Goal: Task Accomplishment & Management: Complete application form

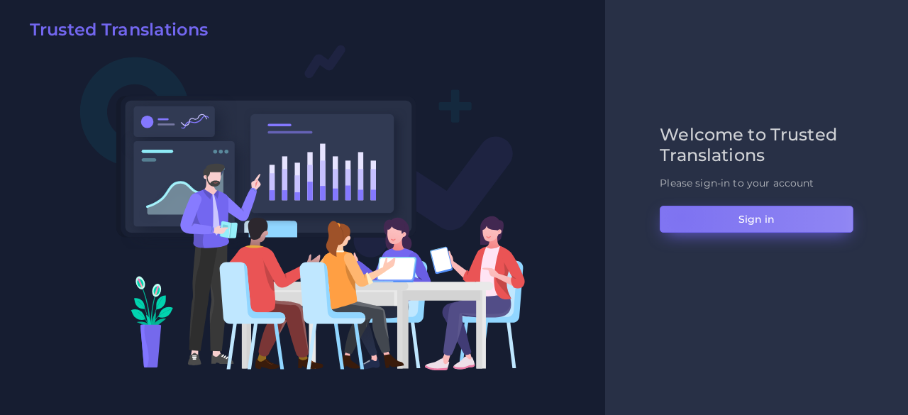
click at [680, 217] on button "Sign in" at bounding box center [757, 219] width 194 height 27
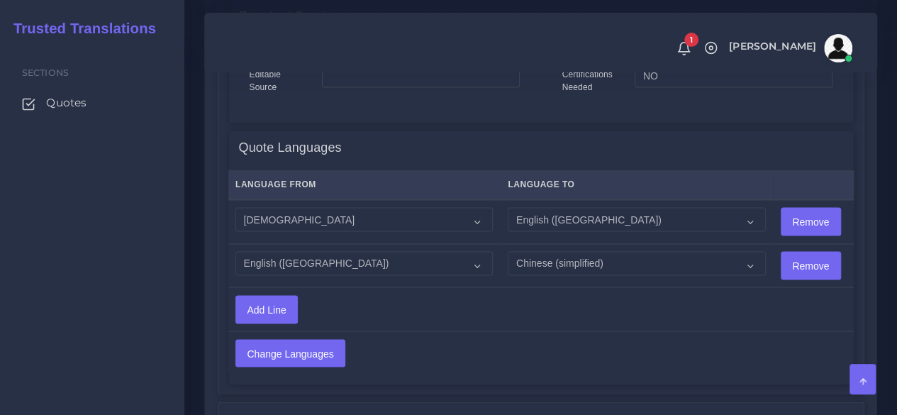
scroll to position [1135, 0]
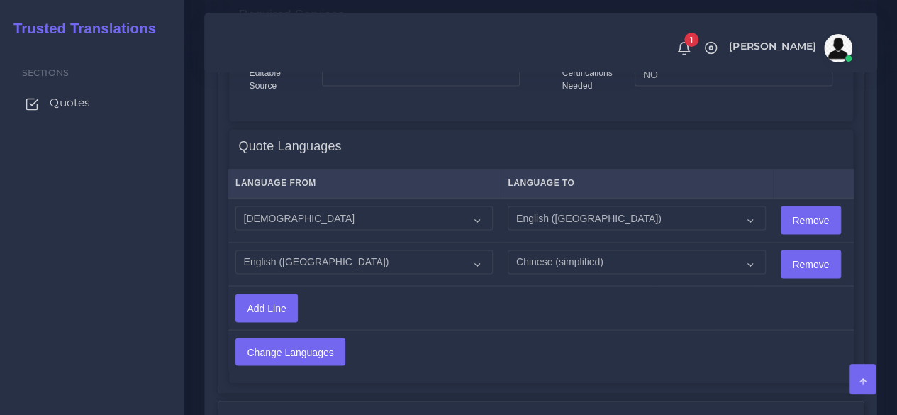
click at [84, 101] on span "Quotes" at bounding box center [70, 103] width 40 height 16
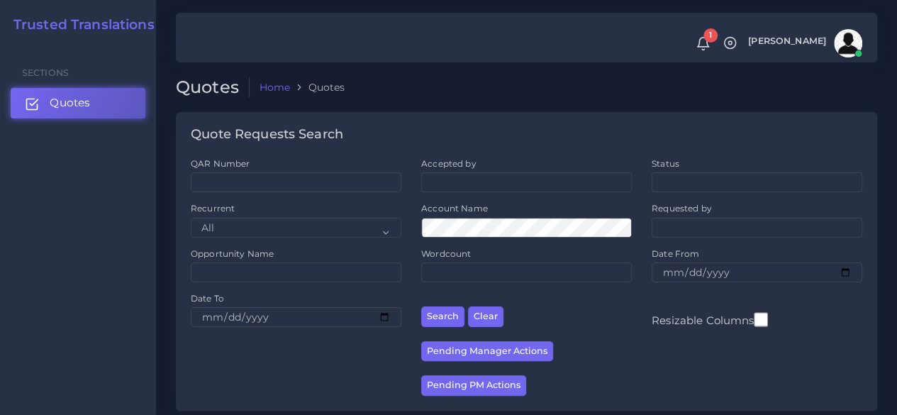
click at [124, 101] on link "Quotes" at bounding box center [78, 103] width 135 height 30
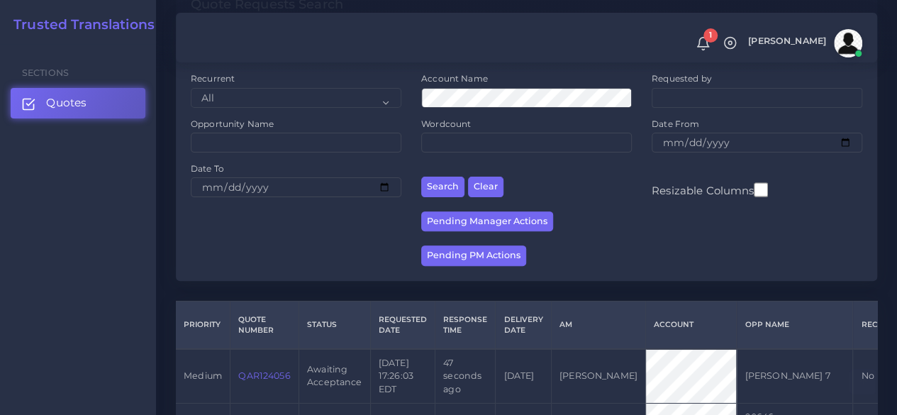
scroll to position [355, 0]
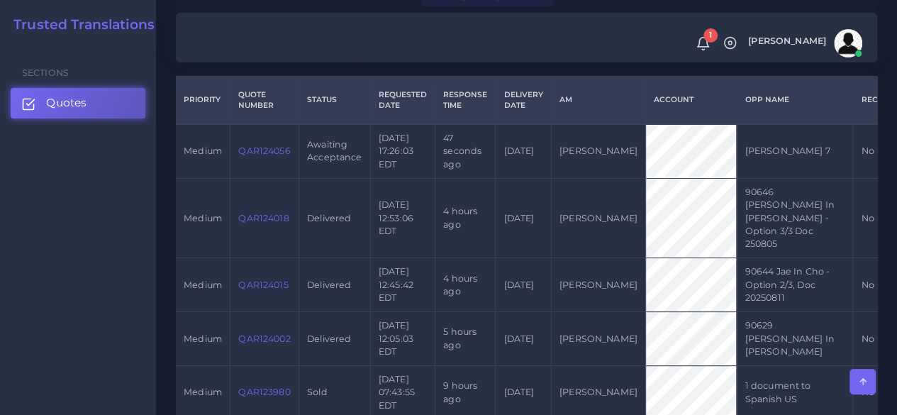
click at [250, 147] on link "QAR124056" at bounding box center [264, 150] width 52 height 11
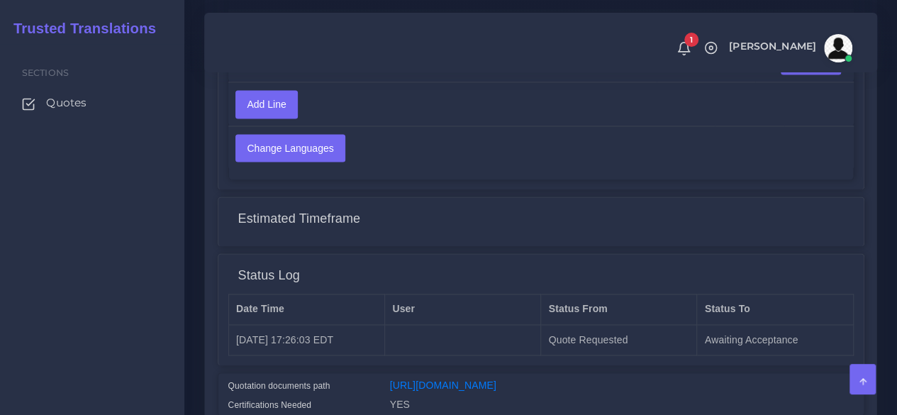
scroll to position [1064, 0]
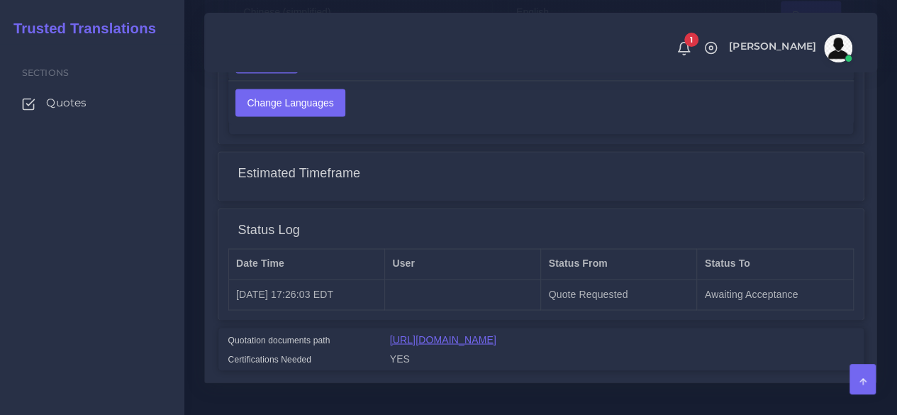
click at [481, 333] on link "[URL][DOMAIN_NAME]" at bounding box center [443, 338] width 106 height 11
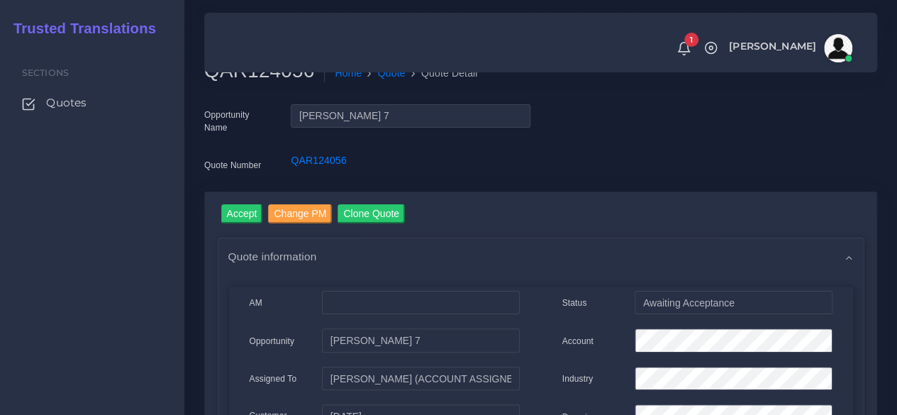
scroll to position [0, 0]
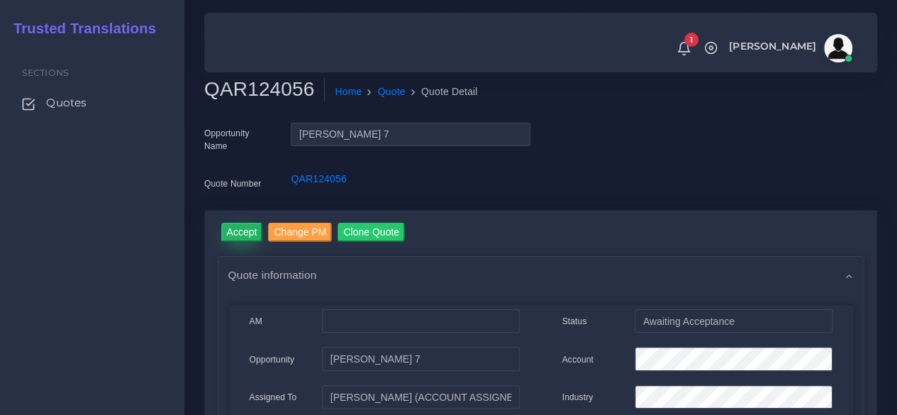
click at [249, 226] on input "Accept" at bounding box center [242, 232] width 42 height 19
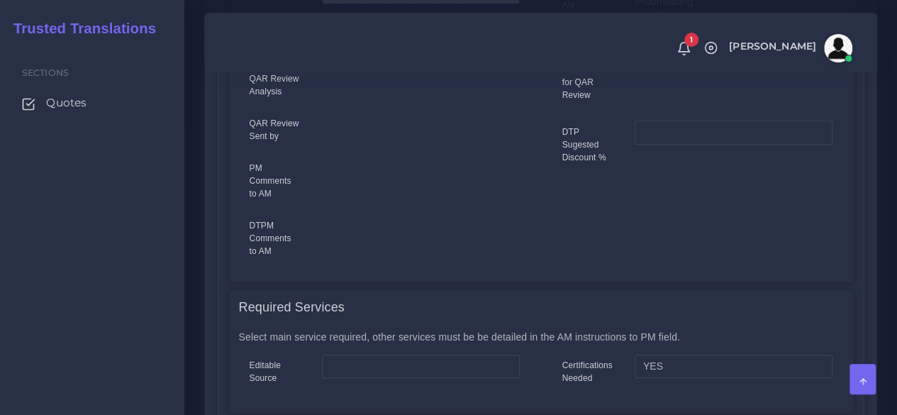
scroll to position [638, 0]
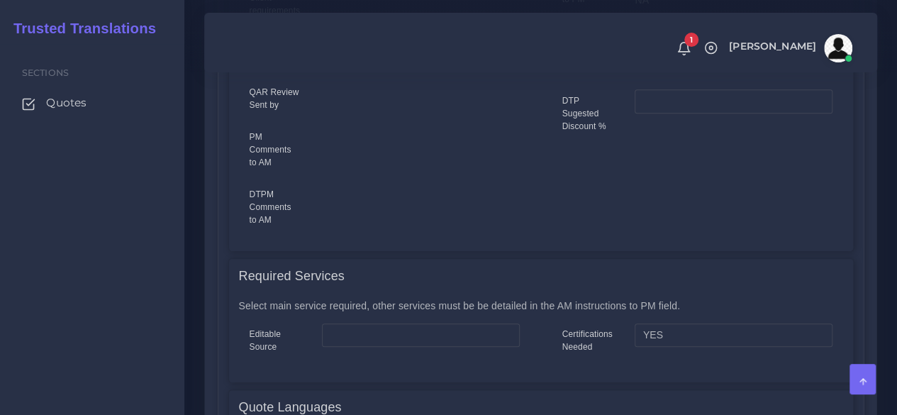
click at [194, 226] on div "Change PM Clone Quote Prepare Quote Quote information AM Opportunity NA Cost" at bounding box center [541, 263] width 694 height 1303
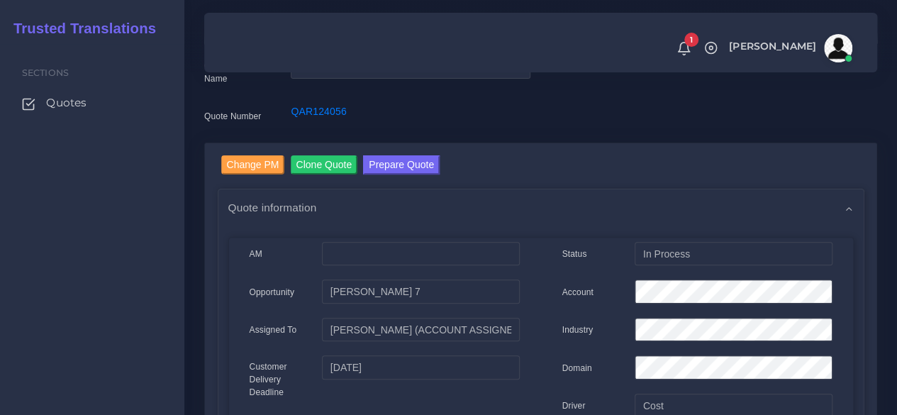
scroll to position [0, 0]
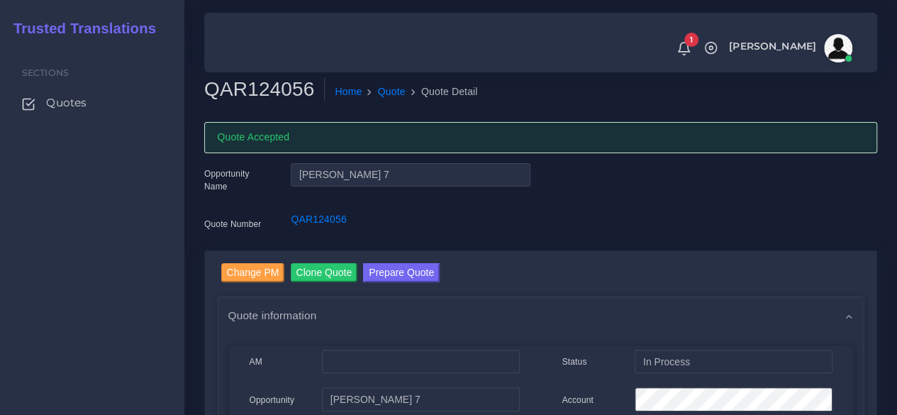
drag, startPoint x: 33, startPoint y: 172, endPoint x: 48, endPoint y: 238, distance: 66.9
click at [33, 180] on div "Sections Quotes" at bounding box center [92, 229] width 184 height 371
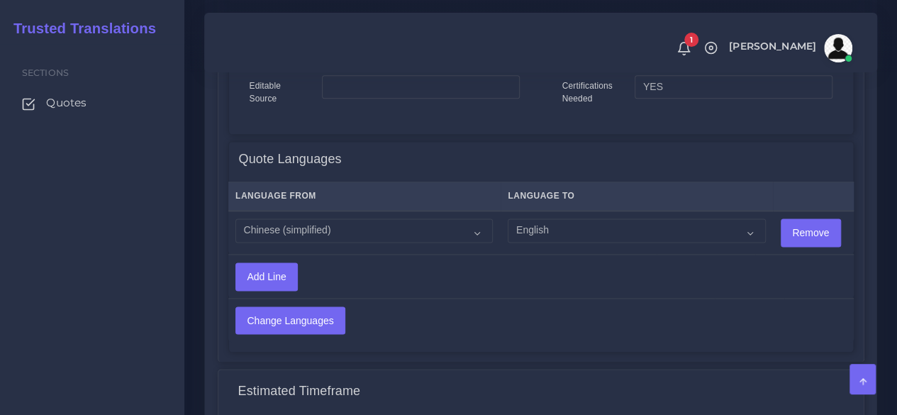
scroll to position [922, 0]
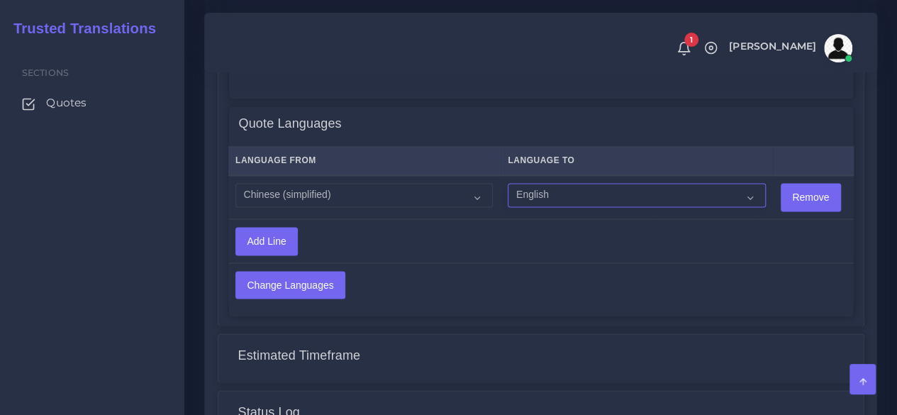
click at [569, 204] on select "Acoli Afar Afrikaans Akan Akateko Albanian American Sign Language (ASL) Amharic…" at bounding box center [636, 195] width 257 height 24
select select "24002"
click at [508, 183] on select "Acoli Afar Afrikaans Akan Akateko Albanian American Sign Language (ASL) Amharic…" at bounding box center [636, 195] width 257 height 24
click at [280, 245] on input "Add Line" at bounding box center [266, 241] width 61 height 27
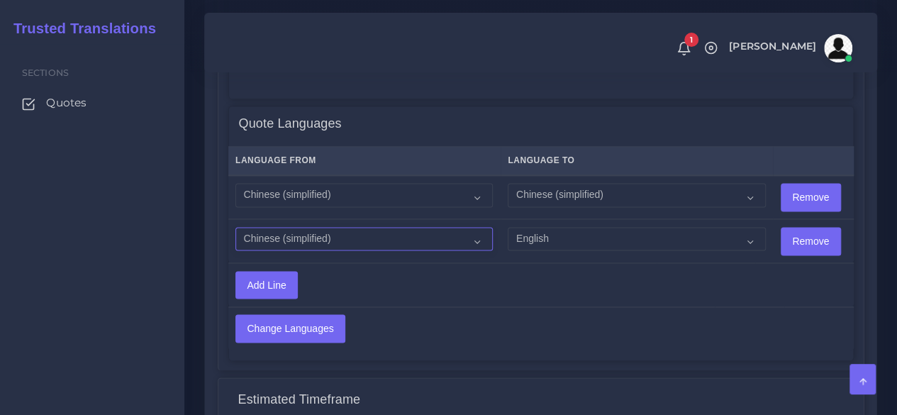
click at [306, 237] on select "Acoli Afar Afrikaans Akan Akateko Albanian American Sign Language (ASL) Amharic…" at bounding box center [363, 239] width 257 height 24
select select "14001"
click at [235, 227] on select "Acoli Afar Afrikaans Akan Akateko Albanian American Sign Language (ASL) Amharic…" at bounding box center [363, 239] width 257 height 24
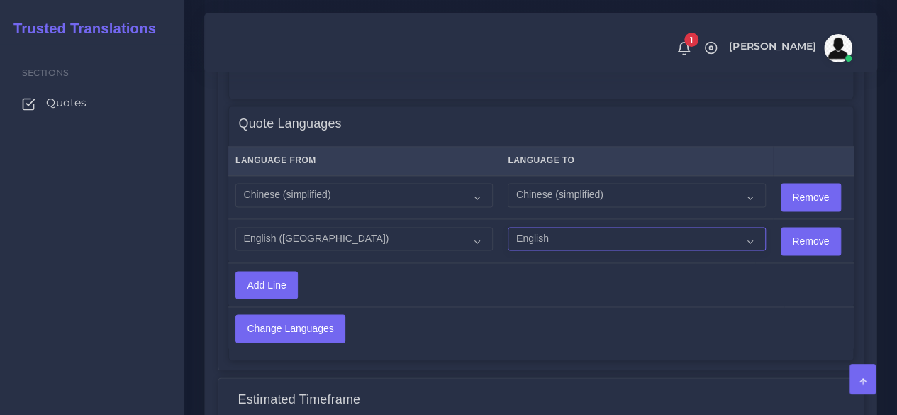
click at [552, 239] on select "Acoli Afar Afrikaans Akan Akateko Albanian American Sign Language (ASL) Amharic…" at bounding box center [636, 239] width 257 height 24
select select "14001"
click at [508, 227] on select "Acoli Afar Afrikaans Akan Akateko Albanian American Sign Language (ASL) Amharic…" at bounding box center [636, 239] width 257 height 24
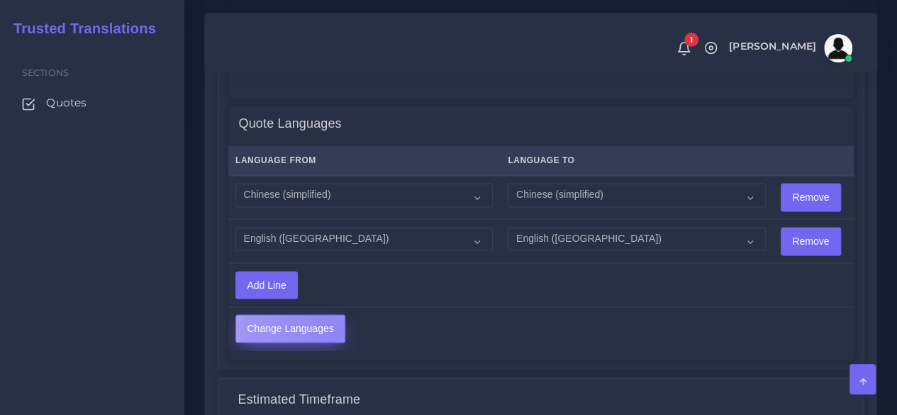
click at [333, 334] on input "Change Languages" at bounding box center [290, 328] width 109 height 27
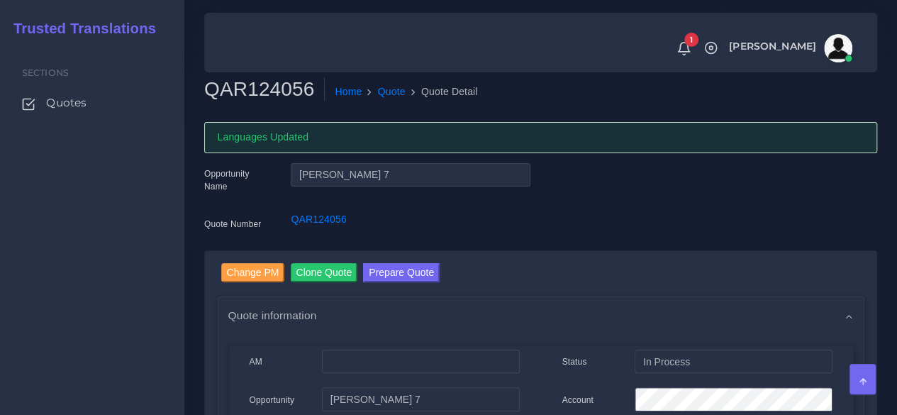
click at [139, 294] on div "Sections Quotes" at bounding box center [92, 229] width 184 height 371
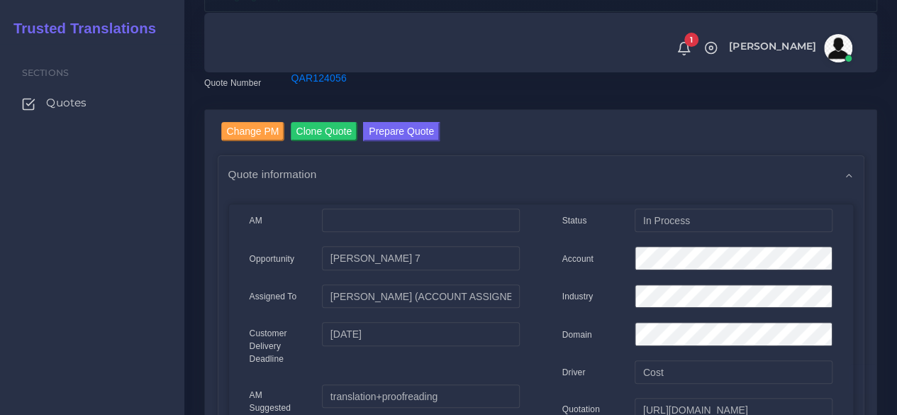
scroll to position [142, 0]
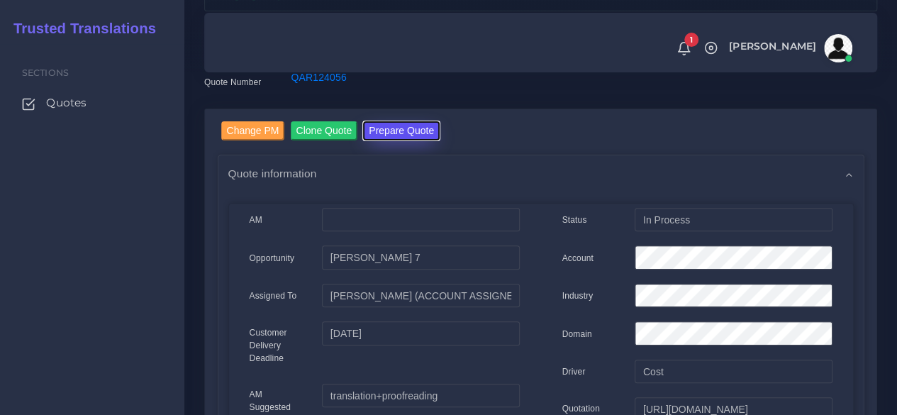
click at [403, 127] on button "Prepare Quote" at bounding box center [401, 130] width 77 height 19
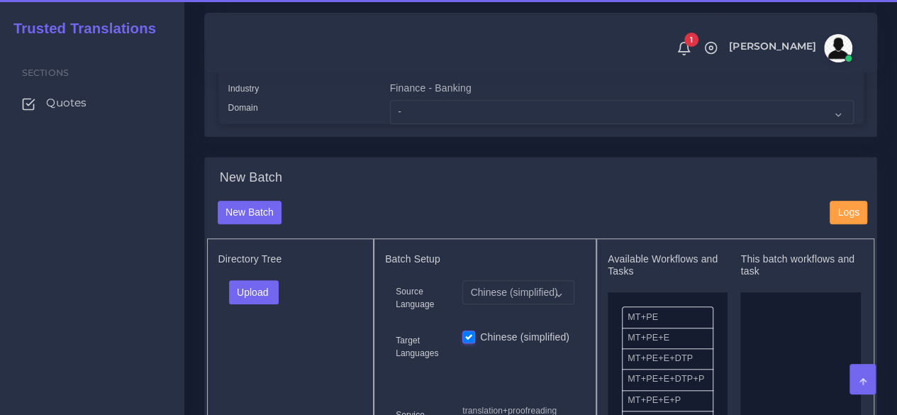
scroll to position [496, 0]
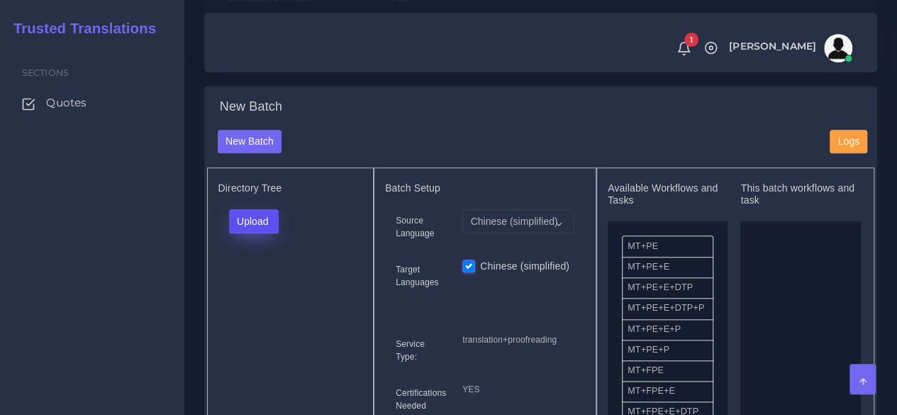
click at [279, 233] on button "Upload" at bounding box center [254, 221] width 50 height 24
click at [267, 284] on label "Files" at bounding box center [279, 275] width 98 height 18
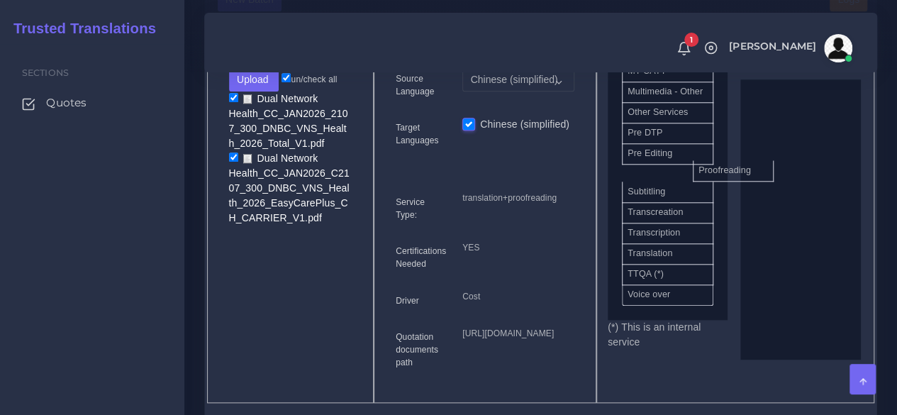
scroll to position [815, 0]
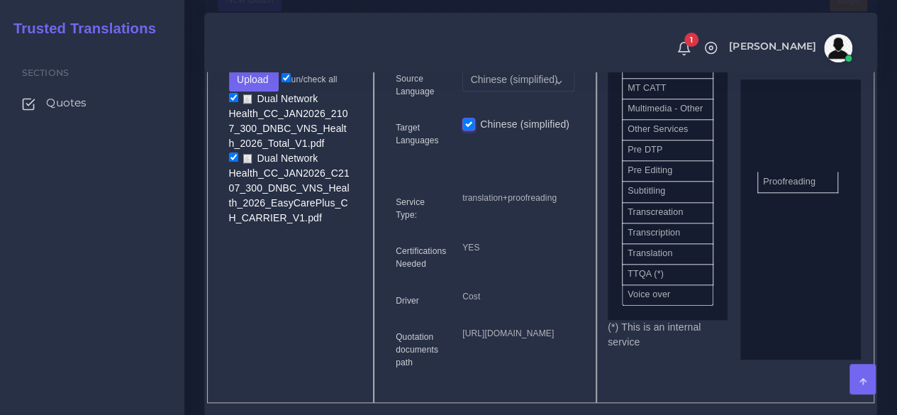
drag, startPoint x: 695, startPoint y: 198, endPoint x: 493, endPoint y: 264, distance: 212.6
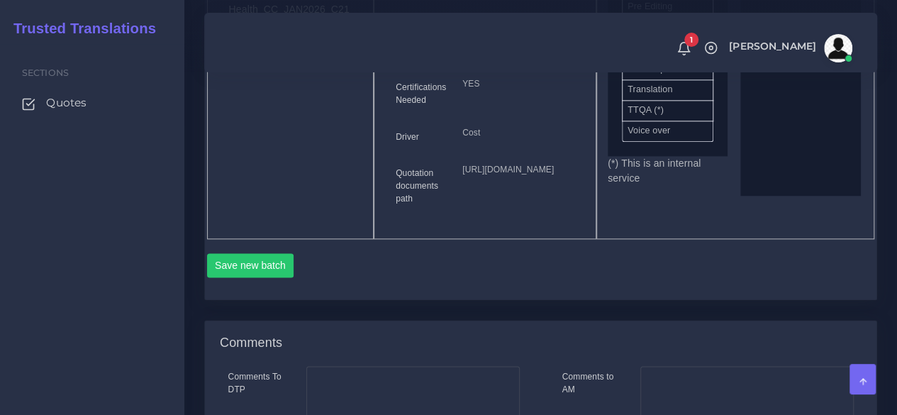
scroll to position [851, 0]
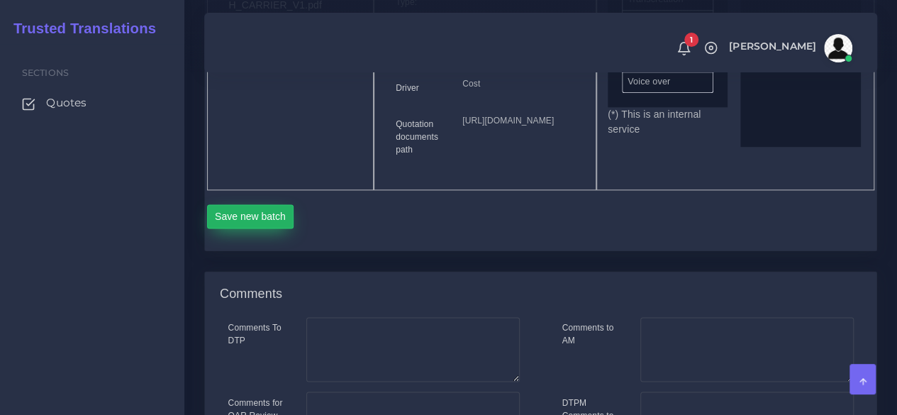
click at [251, 228] on button "Save new batch" at bounding box center [250, 216] width 87 height 24
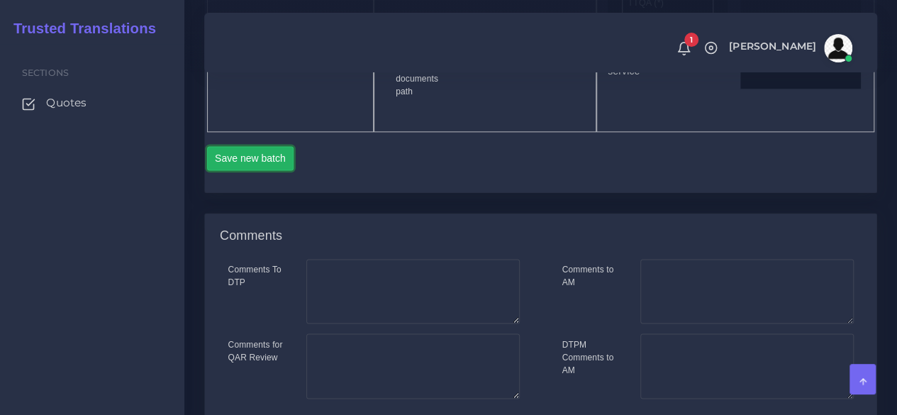
scroll to position [922, 0]
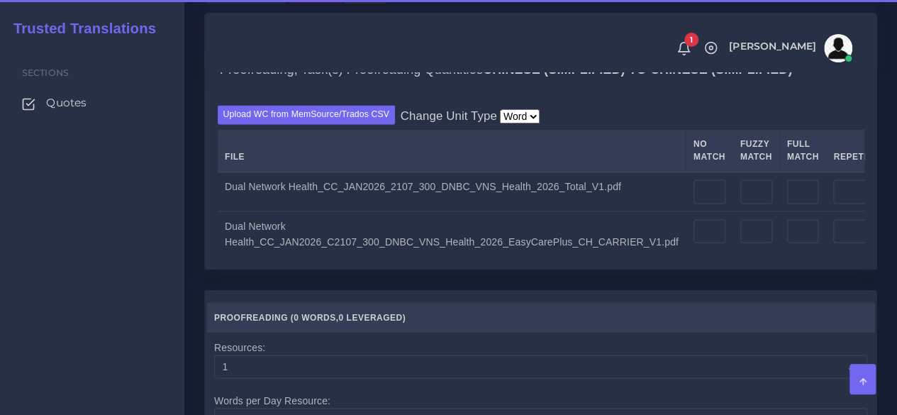
scroll to position [1135, 0]
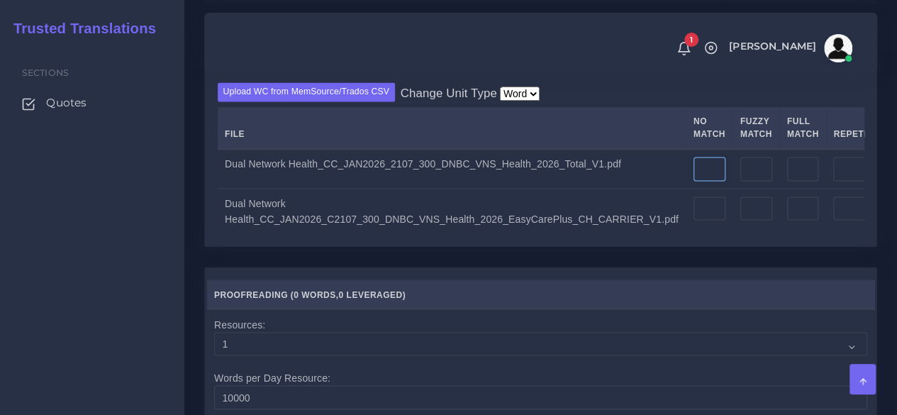
click at [694, 181] on input "number" at bounding box center [710, 169] width 32 height 24
type input "300"
click at [694, 221] on input "number" at bounding box center [710, 208] width 32 height 24
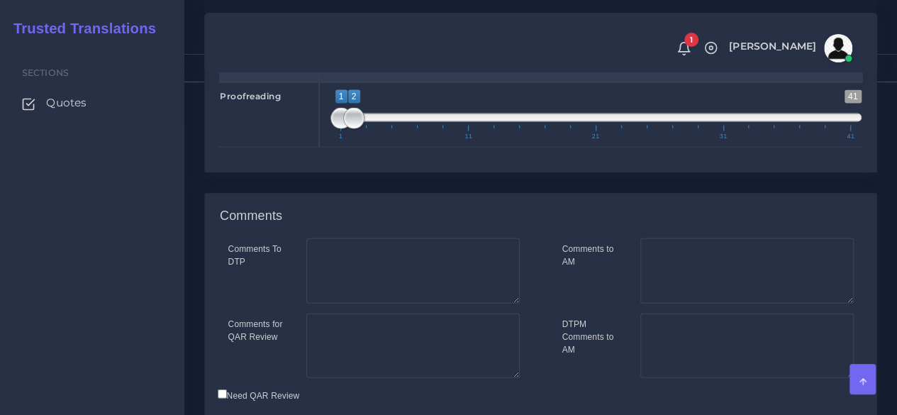
scroll to position [1560, 0]
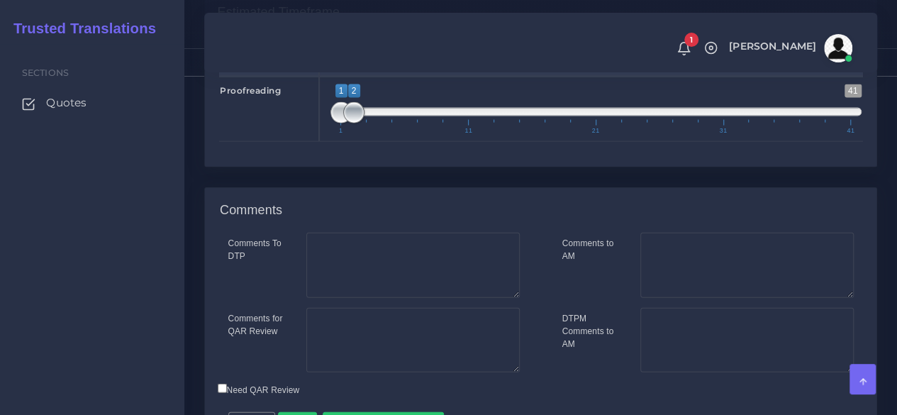
type input "300"
type input "1;1"
drag, startPoint x: 357, startPoint y: 217, endPoint x: 286, endPoint y: 222, distance: 71.8
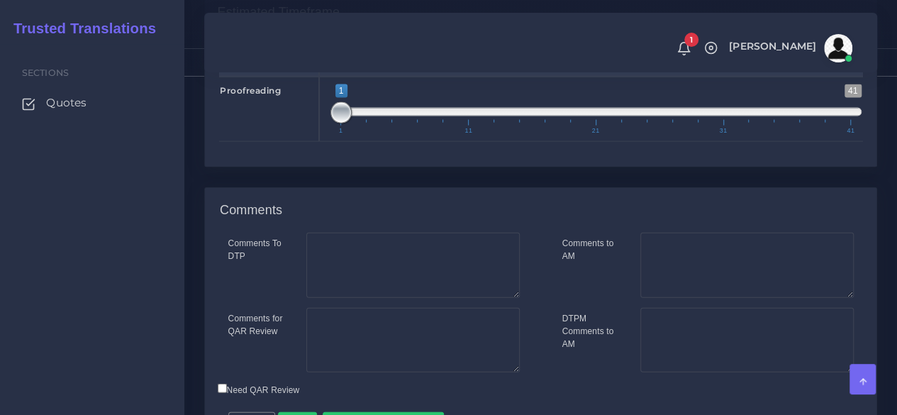
click at [286, 142] on div "Proofreading 1 41 1 1 1 — 1 1 11 21 31 41 1;1" at bounding box center [541, 109] width 665 height 65
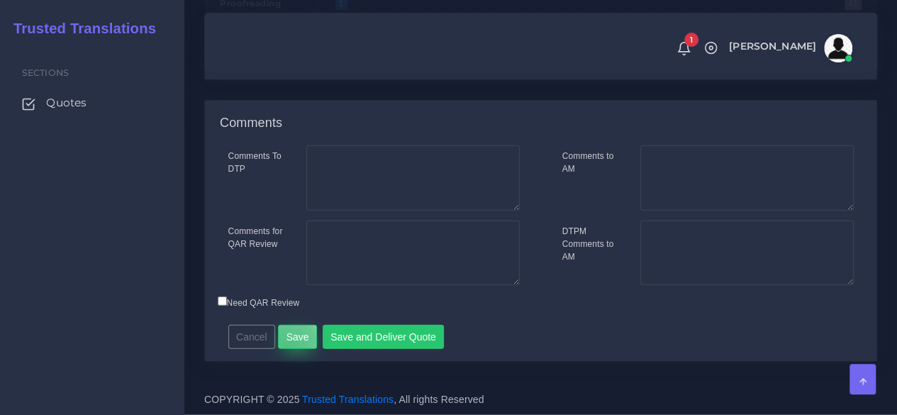
click at [283, 348] on button "Save" at bounding box center [297, 337] width 39 height 24
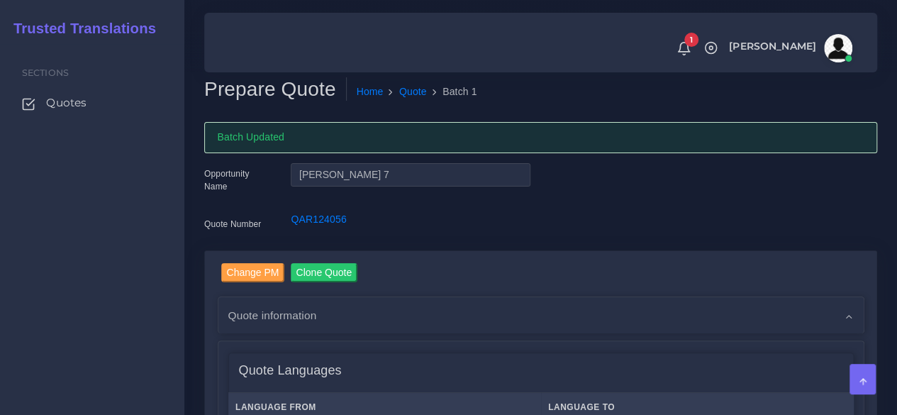
click at [138, 245] on div "Sections Quotes" at bounding box center [92, 229] width 184 height 371
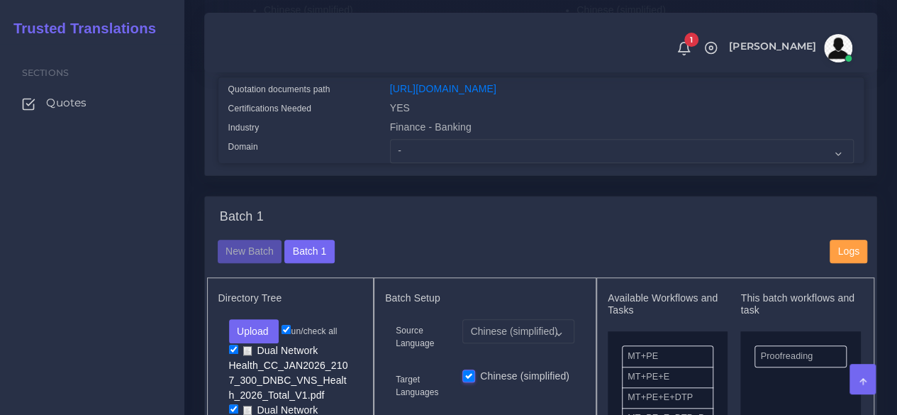
scroll to position [496, 0]
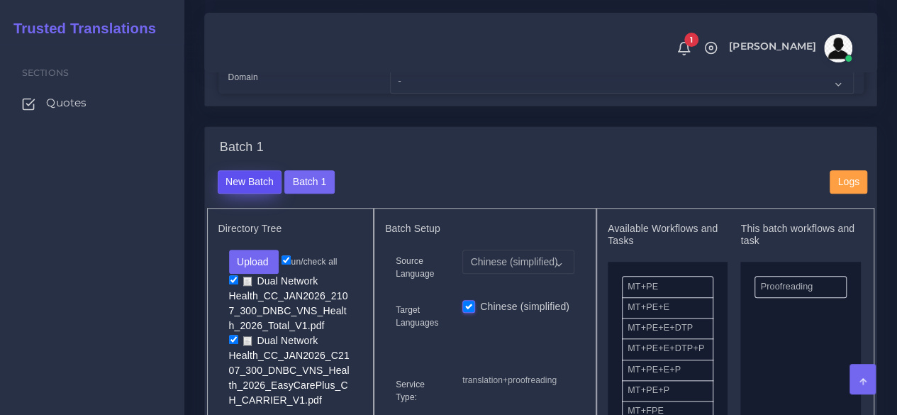
click at [230, 194] on button "New Batch" at bounding box center [250, 182] width 65 height 24
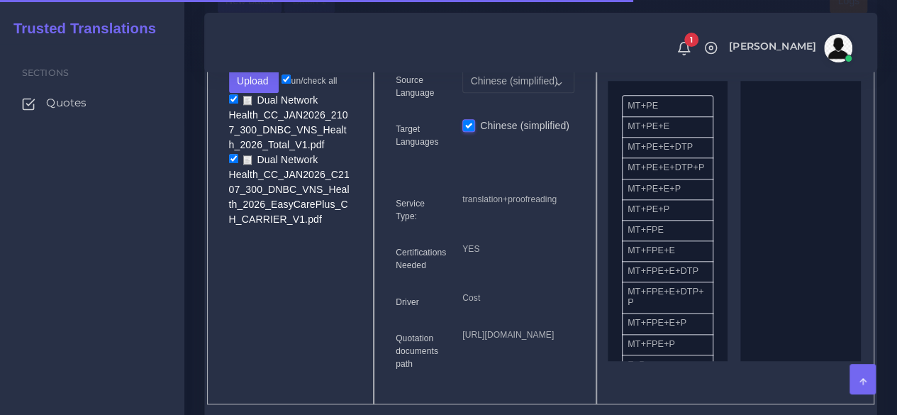
scroll to position [638, 0]
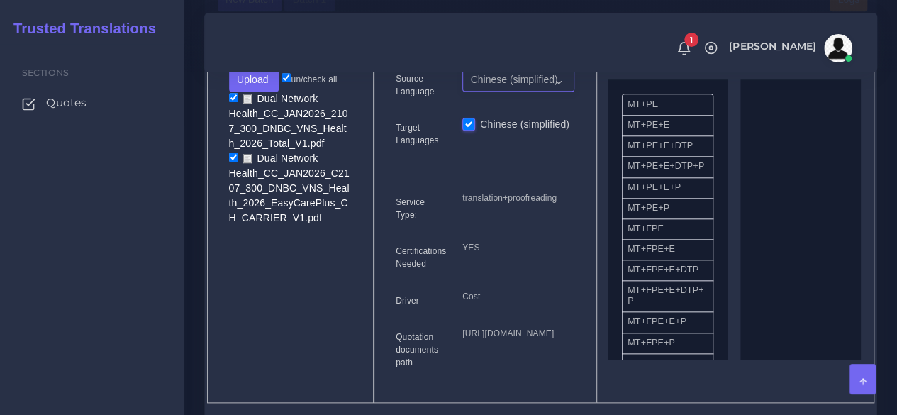
click at [521, 91] on select "Chinese (simplified) English (US)" at bounding box center [518, 79] width 112 height 24
select select "14001"
click at [462, 91] on select "Chinese (simplified) English (US)" at bounding box center [518, 79] width 112 height 24
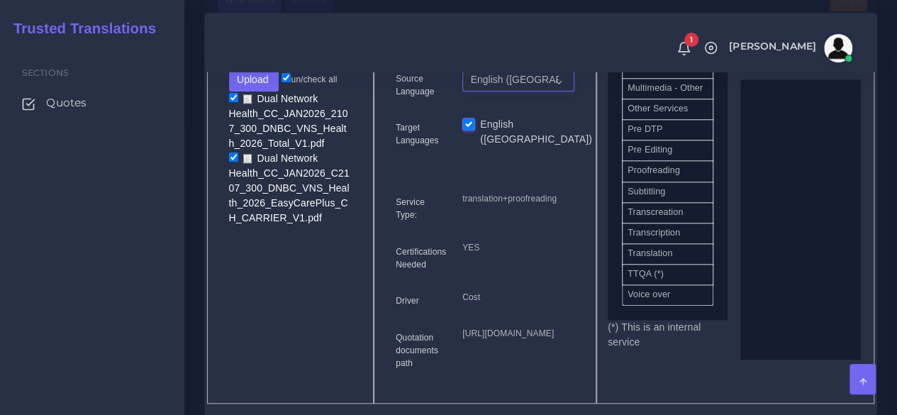
scroll to position [815, 0]
drag, startPoint x: 689, startPoint y: 196, endPoint x: 794, endPoint y: 202, distance: 104.4
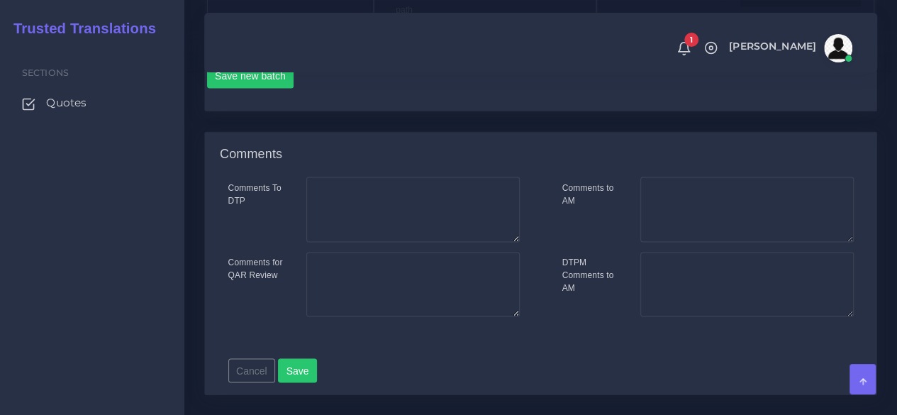
scroll to position [993, 0]
click at [243, 97] on div "Save new batch" at bounding box center [541, 80] width 668 height 34
click at [243, 87] on button "Save new batch" at bounding box center [250, 75] width 87 height 24
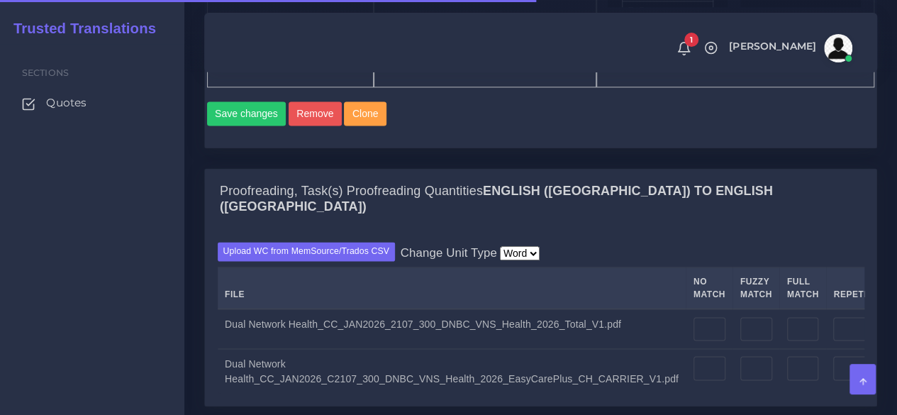
scroll to position [1206, 0]
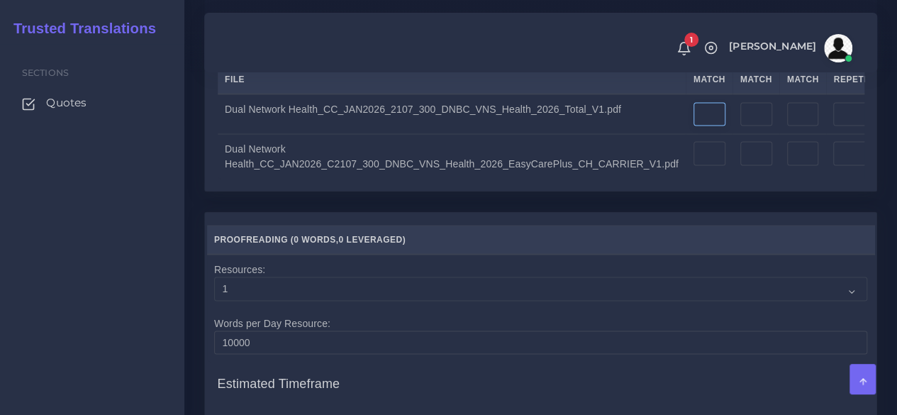
click at [694, 126] on input "number" at bounding box center [710, 114] width 32 height 24
type input "300"
click at [694, 165] on input "number" at bounding box center [710, 153] width 32 height 24
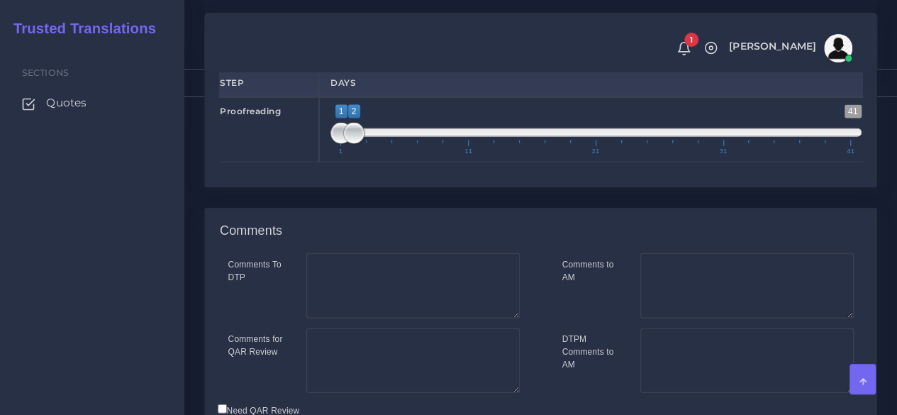
scroll to position [1560, 0]
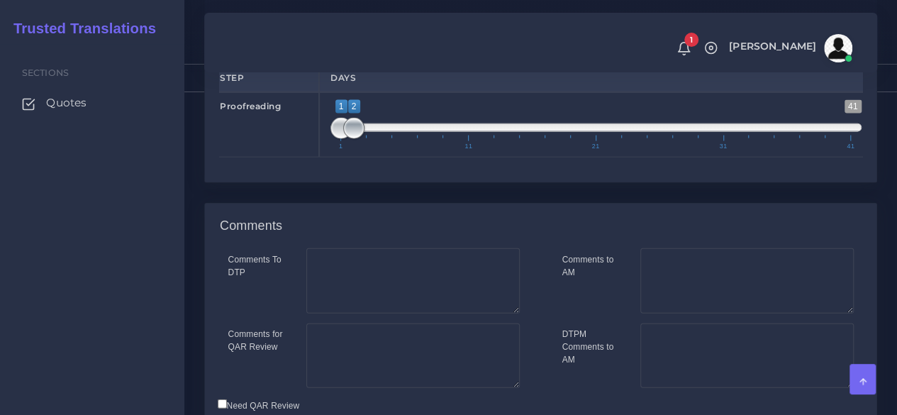
type input "300"
type input "1;1"
drag, startPoint x: 352, startPoint y: 219, endPoint x: 288, endPoint y: 229, distance: 64.6
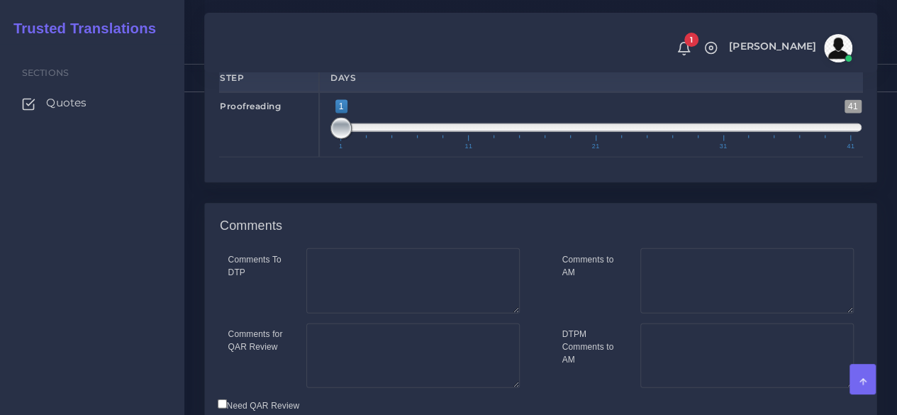
click at [288, 157] on div "Proofreading 1 41 1 1 1 — 1 1 11 21 31 41 1;1" at bounding box center [541, 124] width 665 height 65
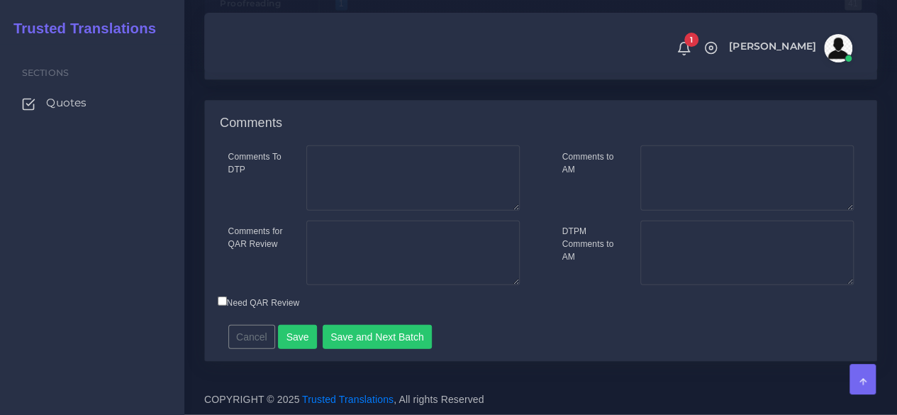
scroll to position [1753, 0]
click at [365, 333] on button "Save and Next Batch" at bounding box center [378, 337] width 110 height 24
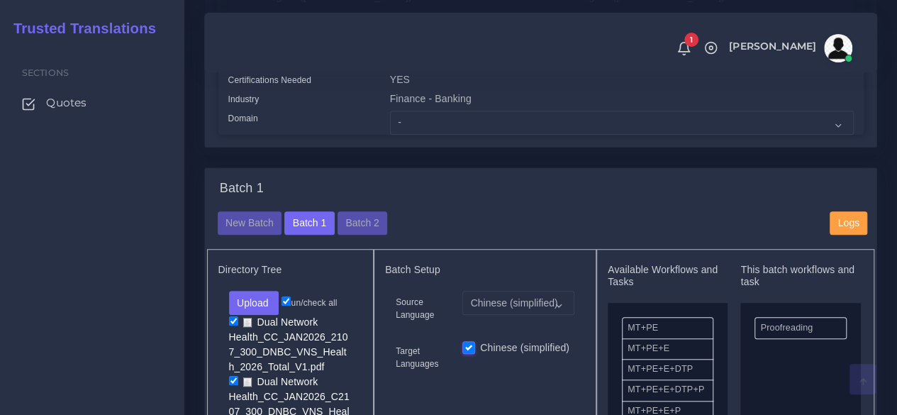
scroll to position [426, 0]
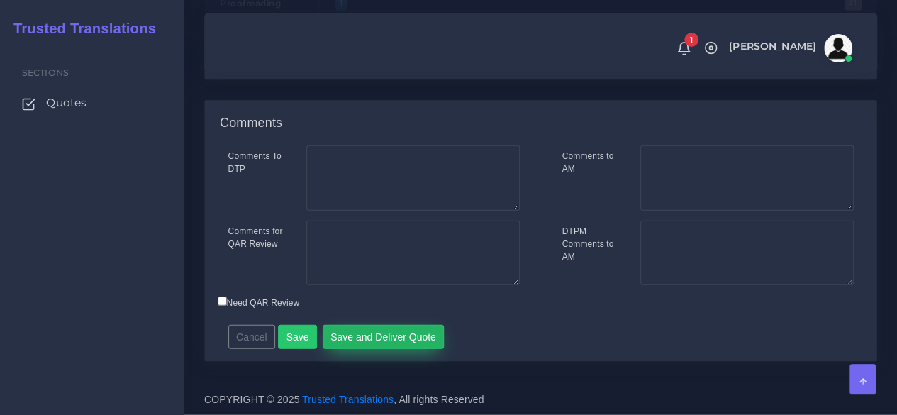
click at [423, 330] on button "Save and Deliver Quote" at bounding box center [384, 337] width 122 height 24
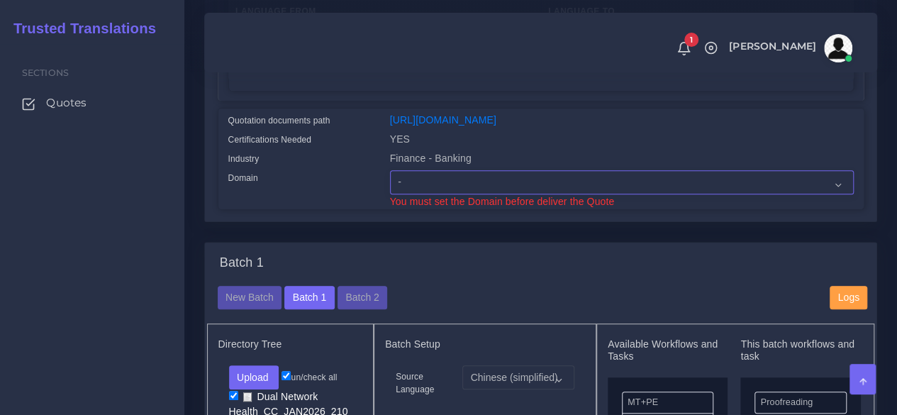
click at [459, 194] on select "- Advertising and Media Agriculture, Forestry and Fishing Architecture, Buildin…" at bounding box center [622, 182] width 464 height 24
select select "Finance - Banking"
click at [390, 194] on select "- Advertising and Media Agriculture, Forestry and Fishing Architecture, Buildin…" at bounding box center [622, 182] width 464 height 24
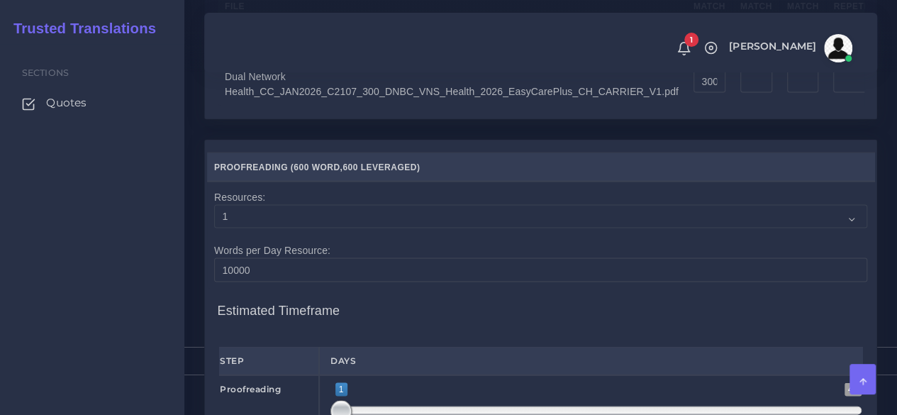
scroll to position [1769, 0]
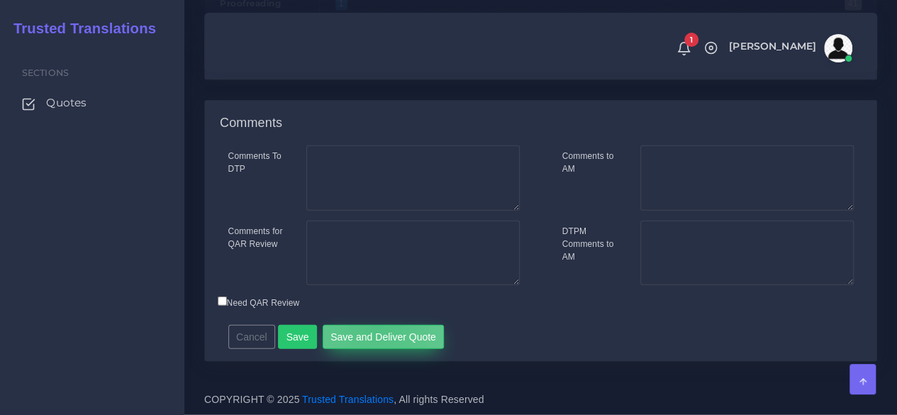
click at [370, 328] on button "Save and Deliver Quote" at bounding box center [384, 337] width 122 height 24
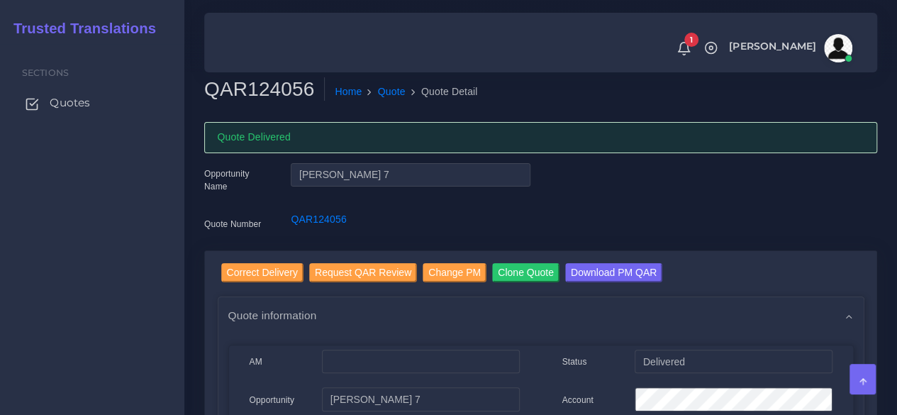
click at [68, 105] on span "Quotes" at bounding box center [70, 103] width 40 height 16
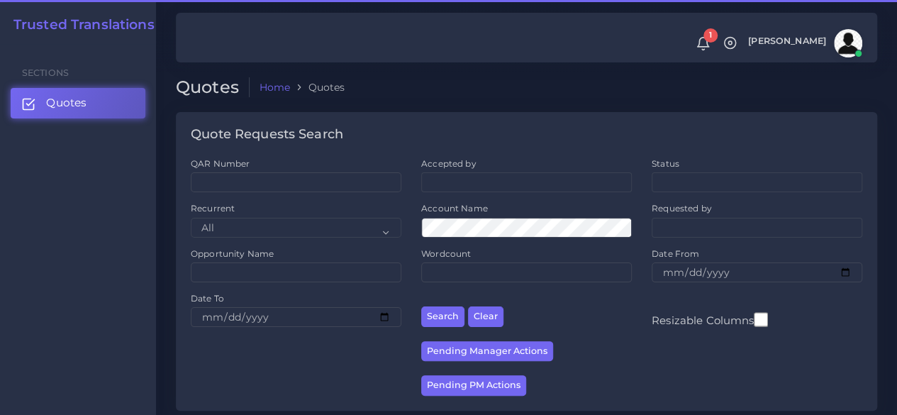
scroll to position [284, 0]
